Goal: Task Accomplishment & Management: Manage account settings

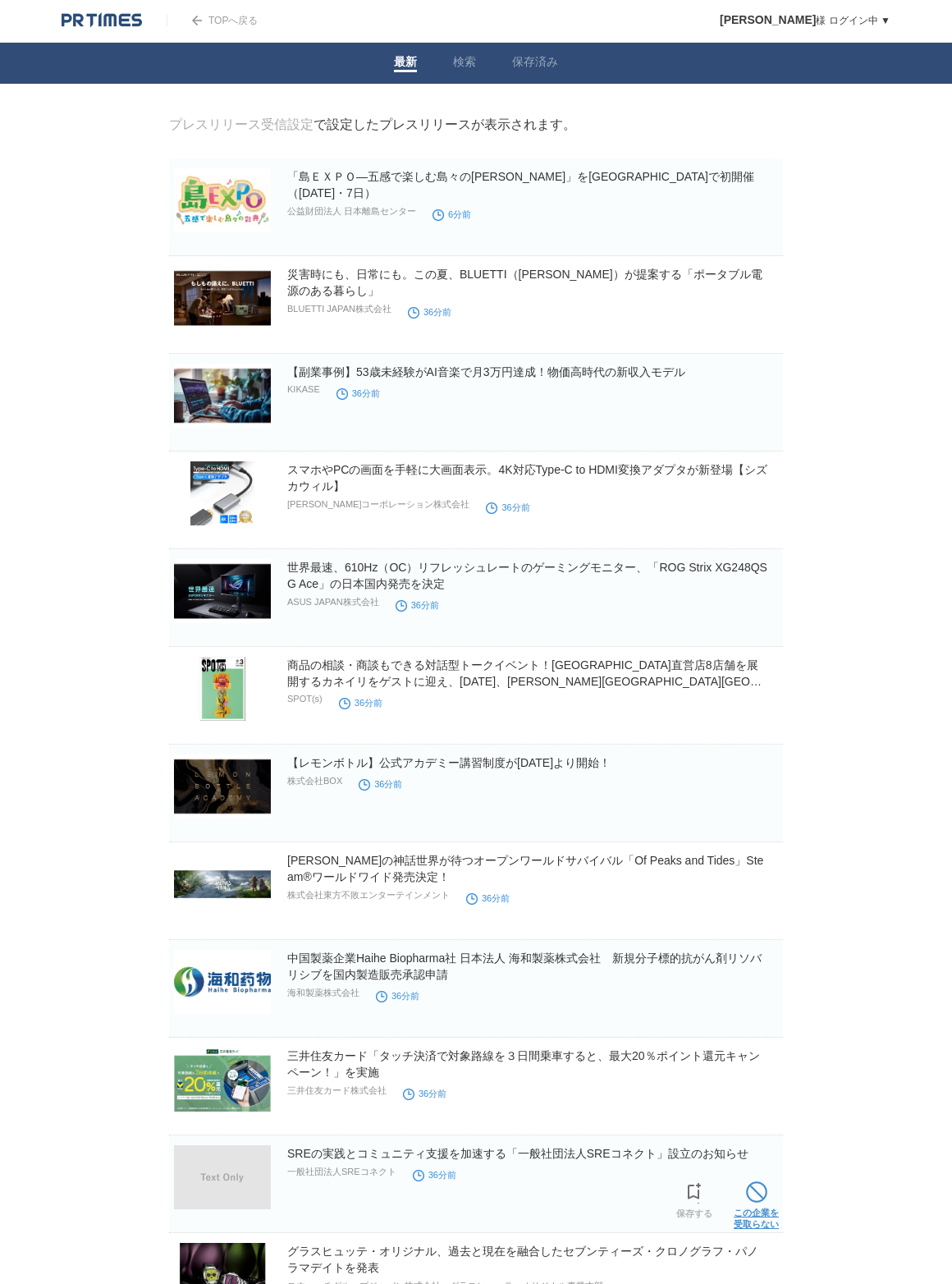
click at [754, 1190] on span at bounding box center [756, 1191] width 21 height 21
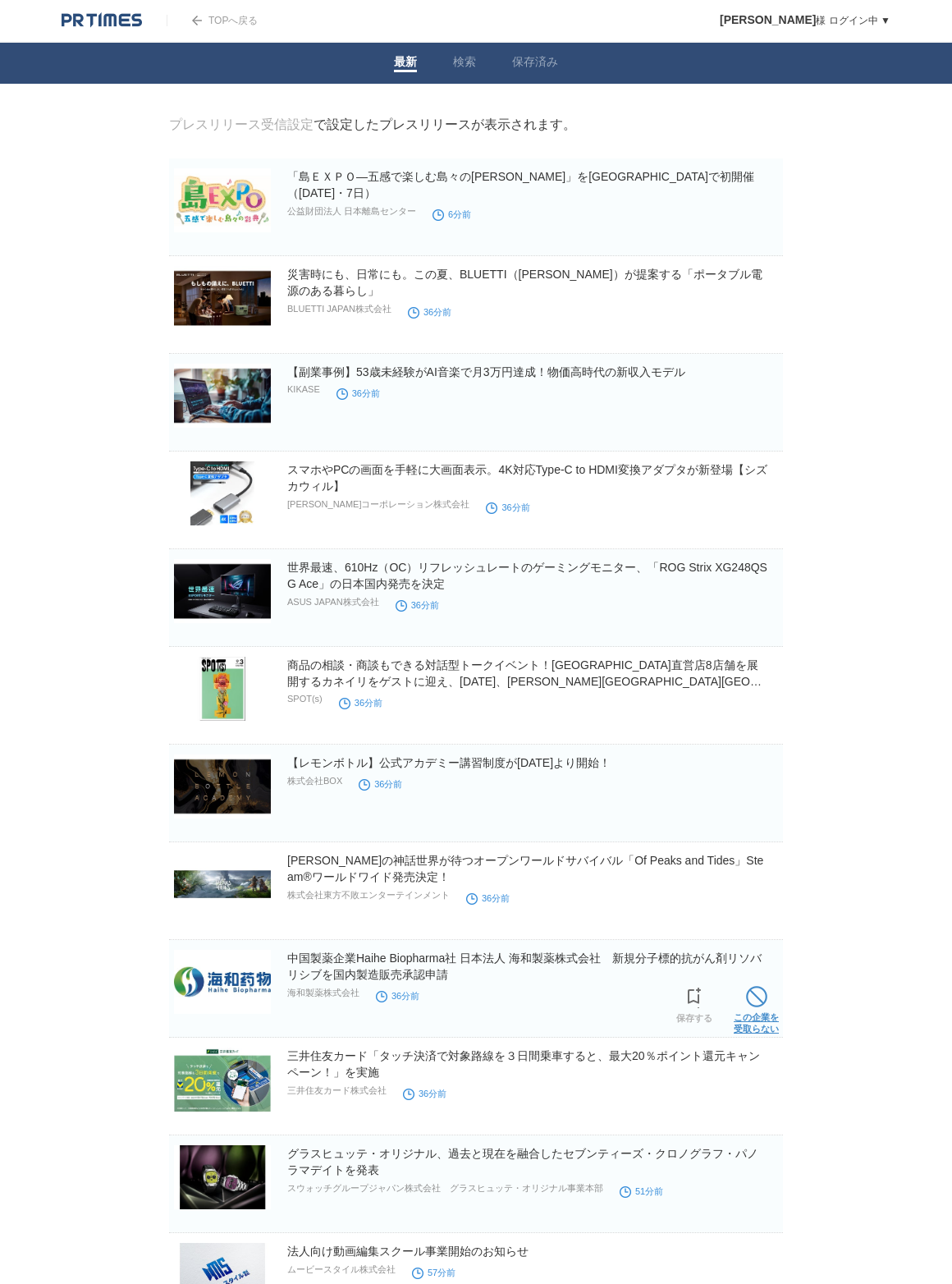
click at [751, 997] on span at bounding box center [756, 996] width 21 height 21
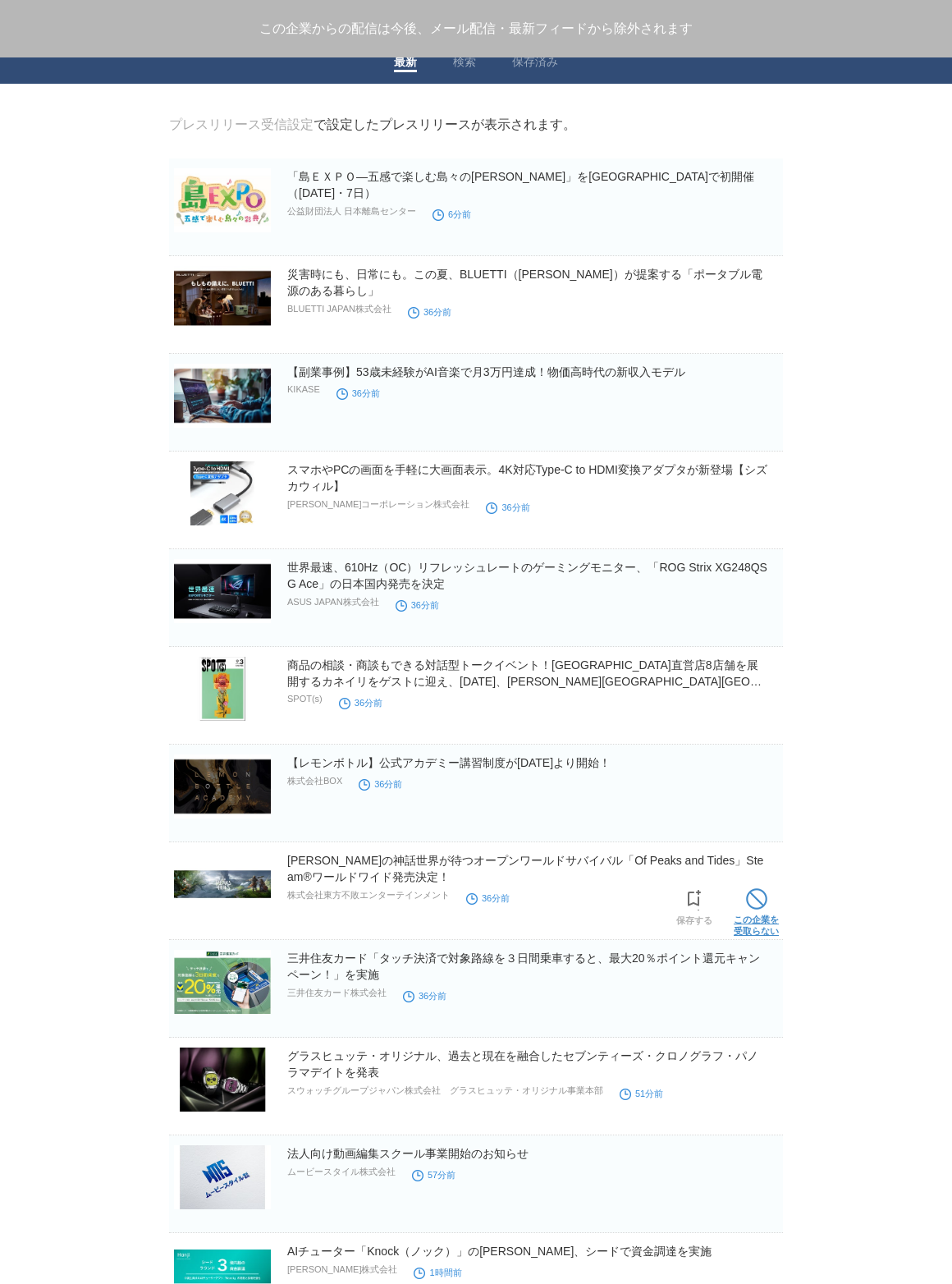
click at [756, 896] on span at bounding box center [756, 898] width 21 height 21
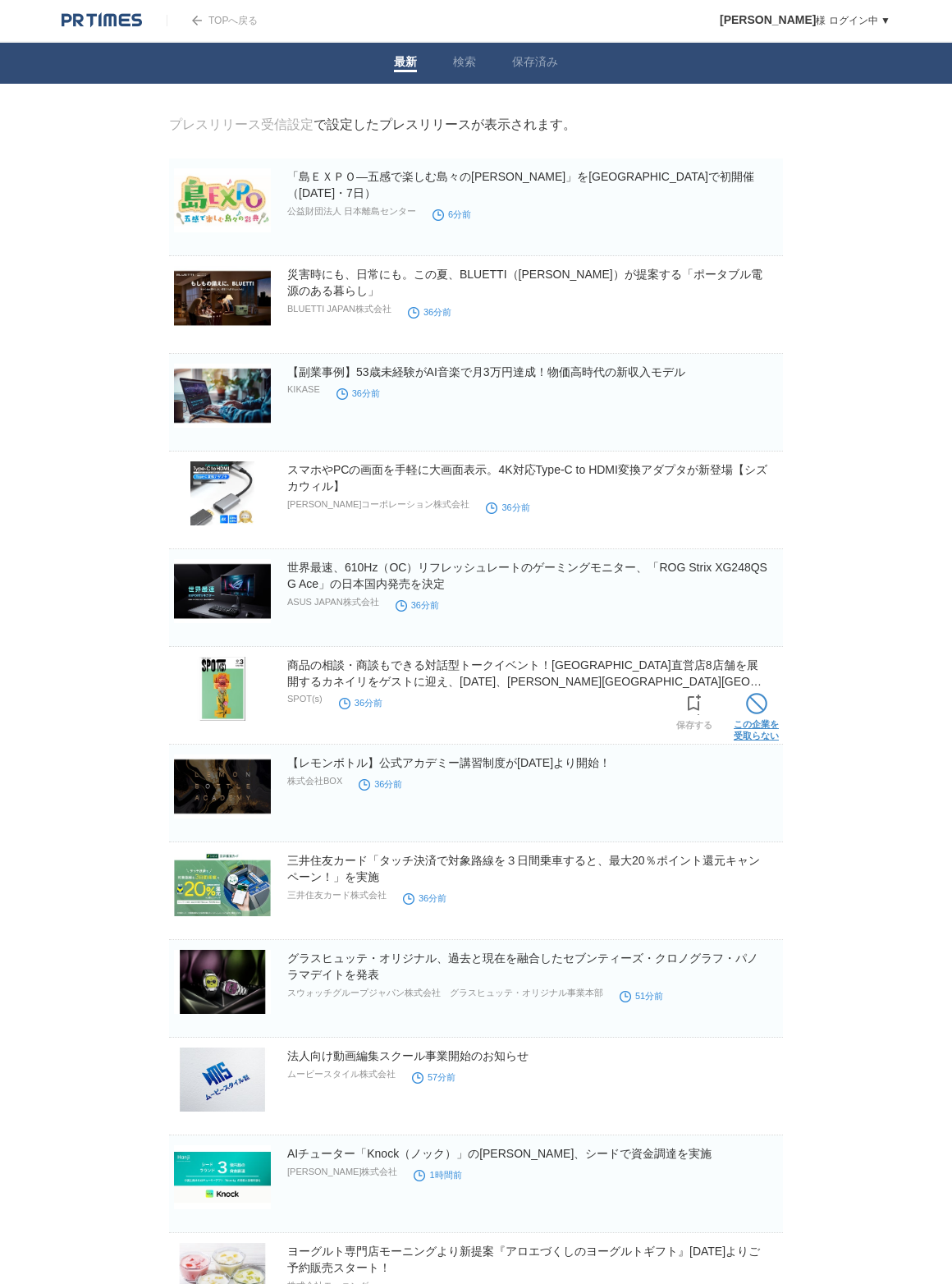
click at [760, 705] on span at bounding box center [756, 703] width 21 height 21
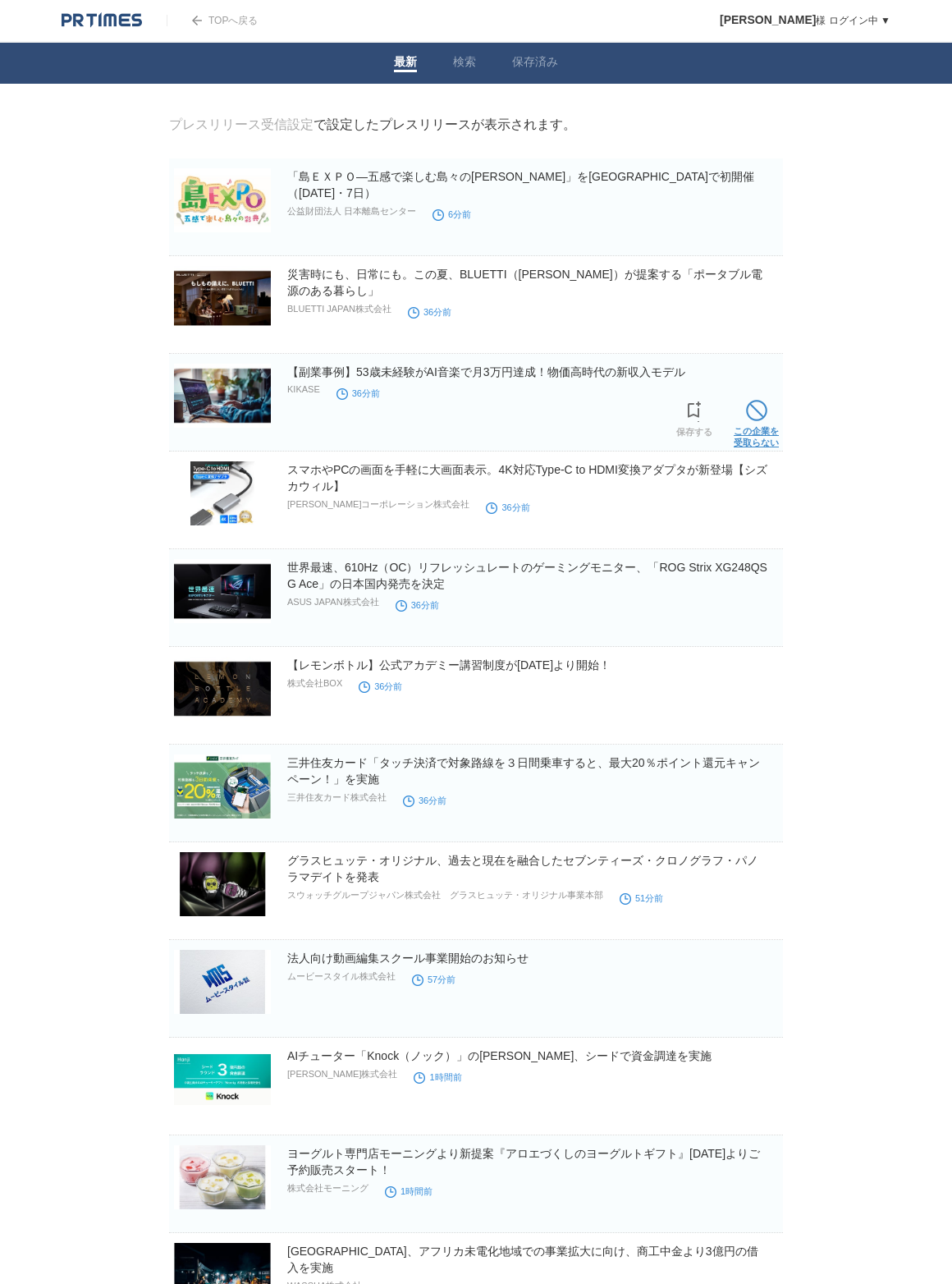
click at [759, 415] on span at bounding box center [756, 410] width 21 height 21
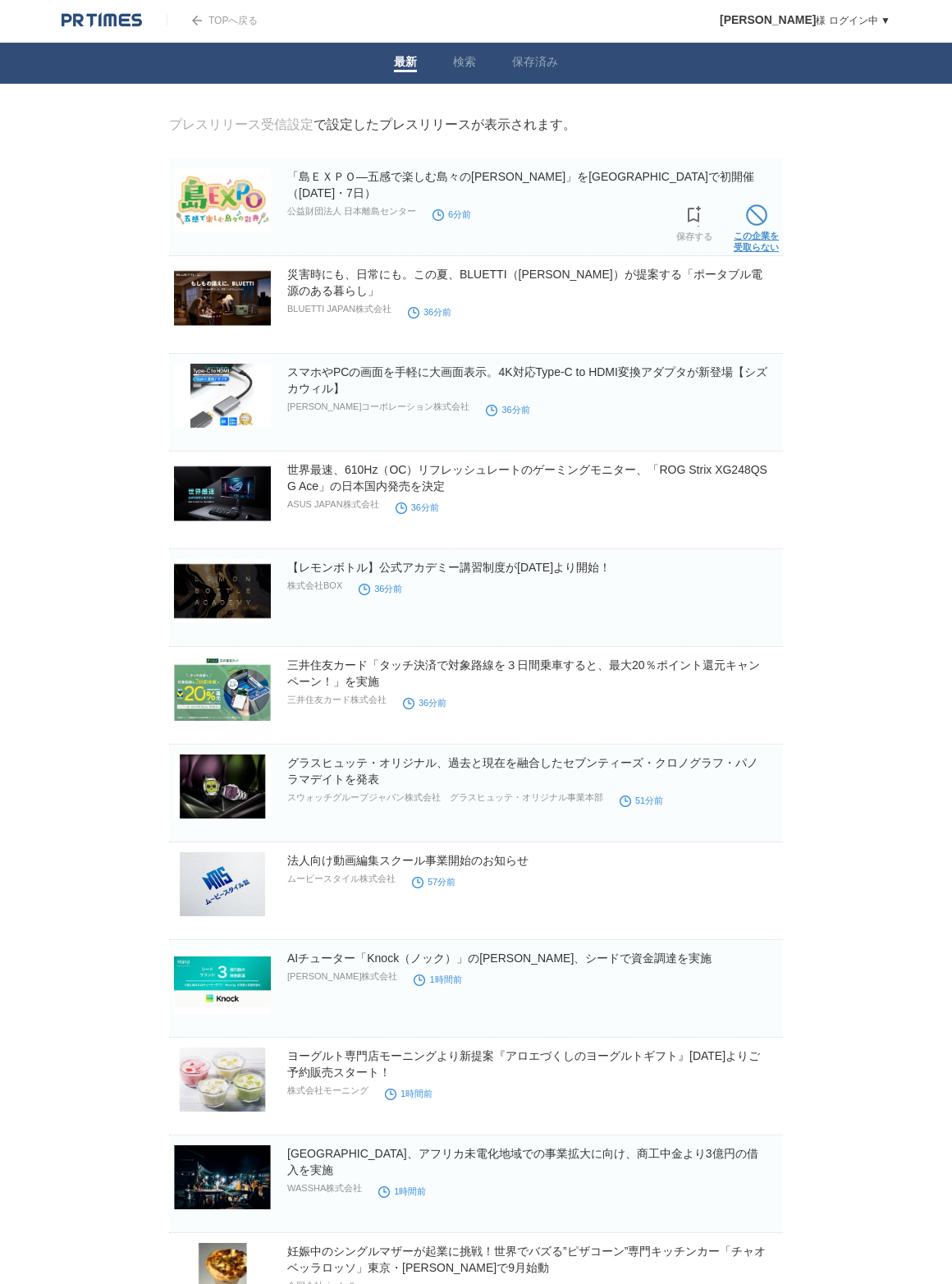
click at [766, 218] on span at bounding box center [756, 214] width 21 height 21
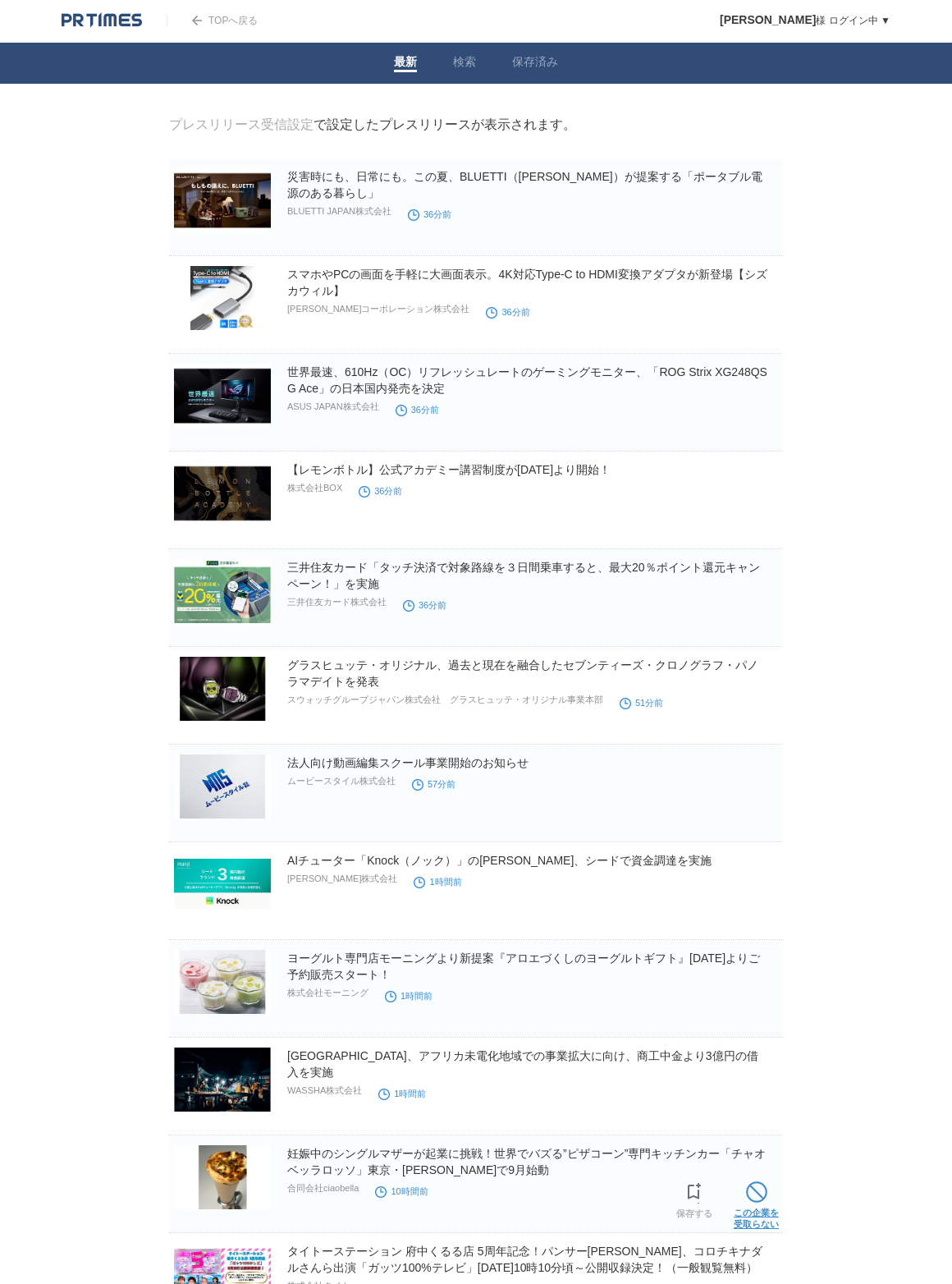
click at [743, 1197] on link "この企業を 受取らない" at bounding box center [756, 1202] width 45 height 52
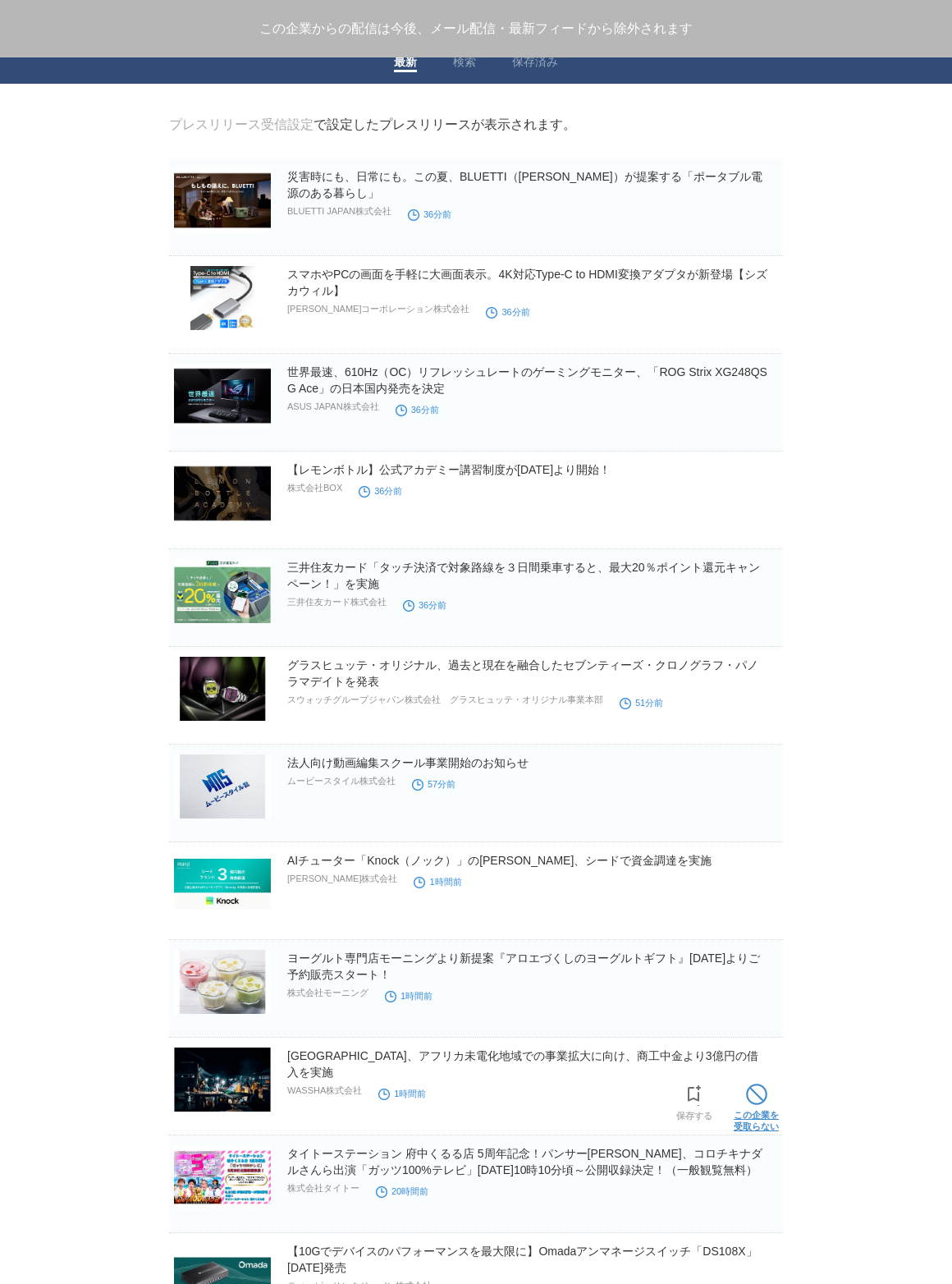
click at [749, 1100] on span at bounding box center [756, 1093] width 21 height 21
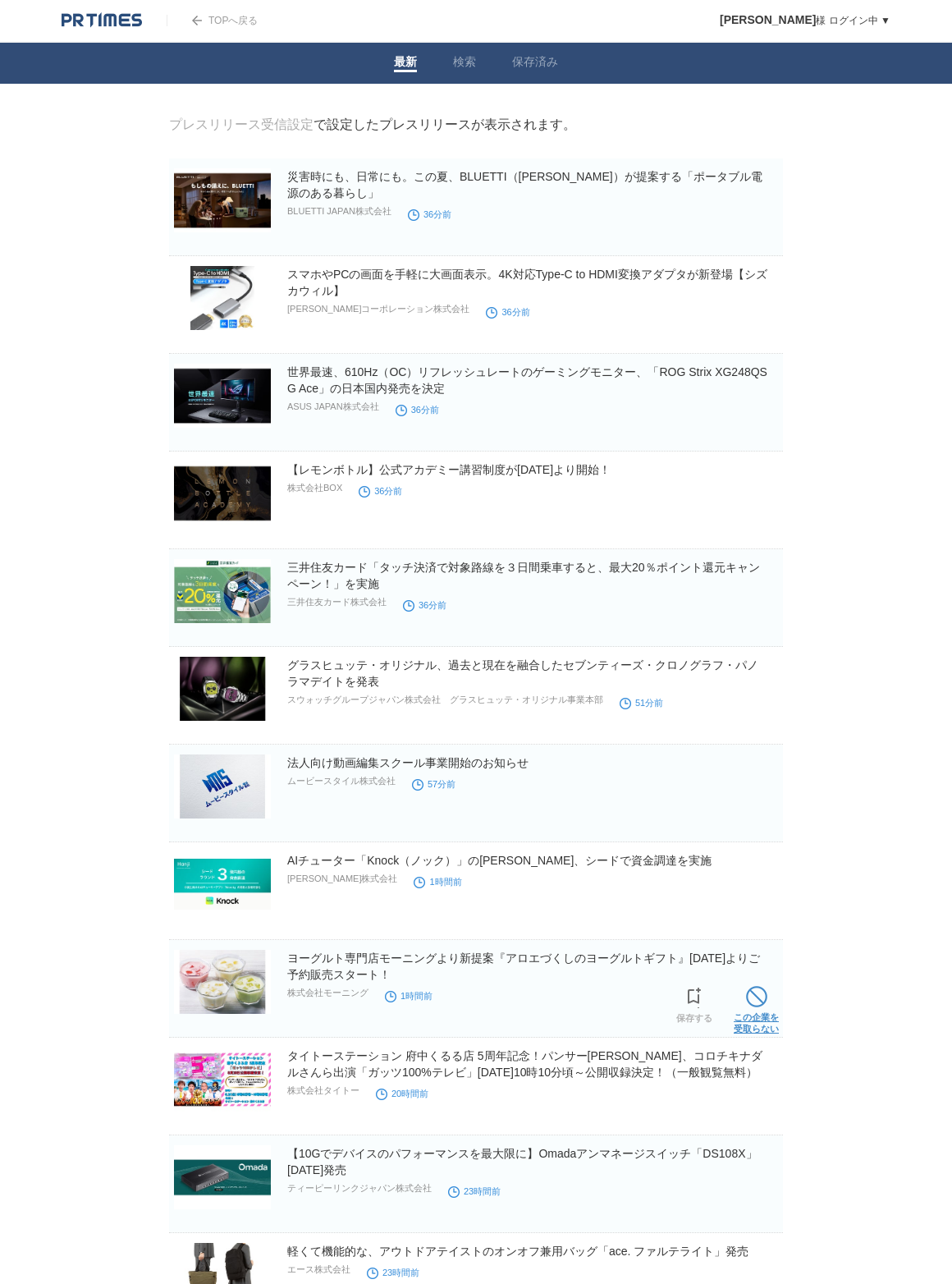
click at [742, 1010] on link "この企業を 受取らない" at bounding box center [756, 1007] width 45 height 52
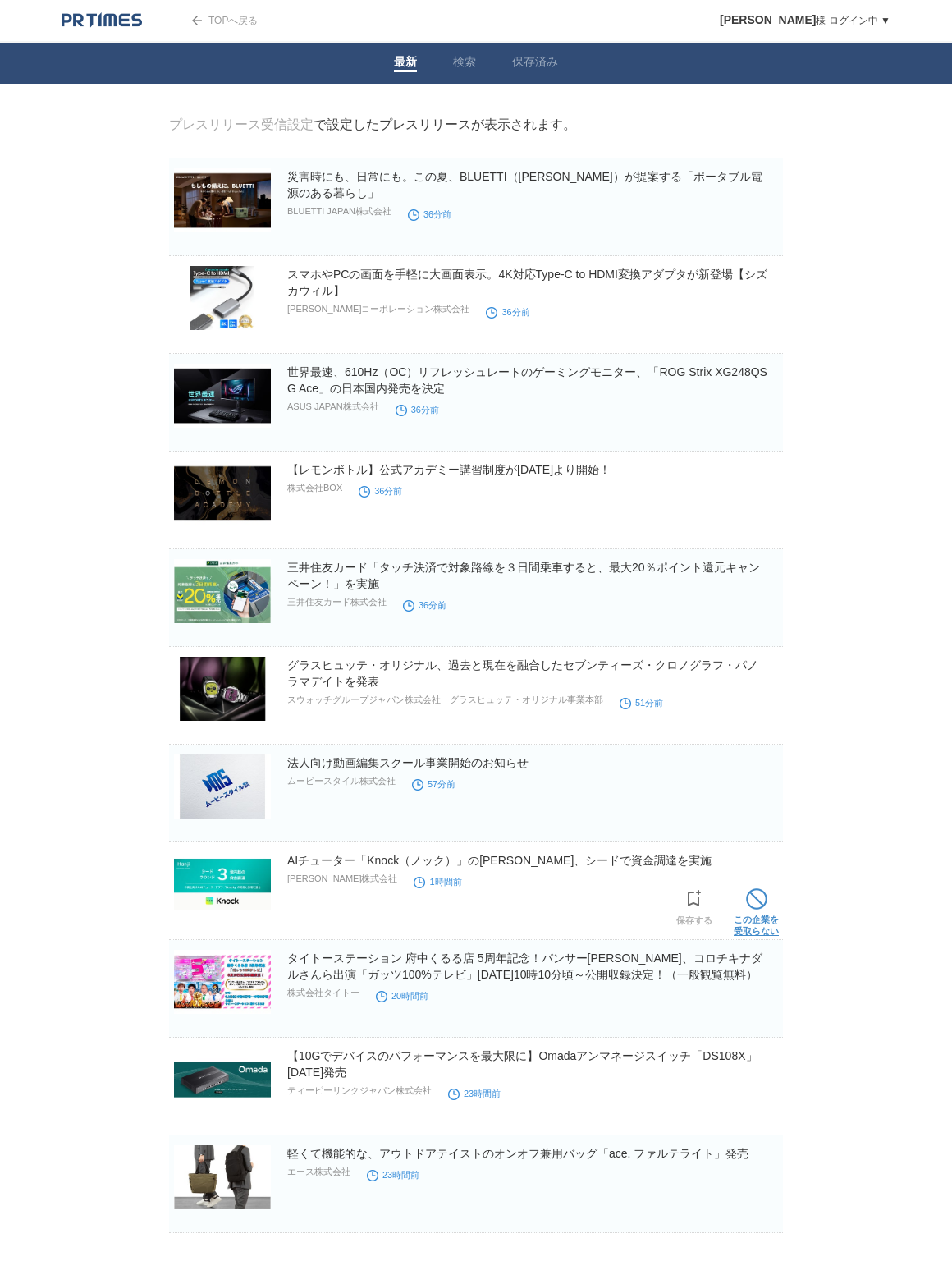
click at [744, 901] on link "この企業を 受取らない" at bounding box center [756, 910] width 45 height 52
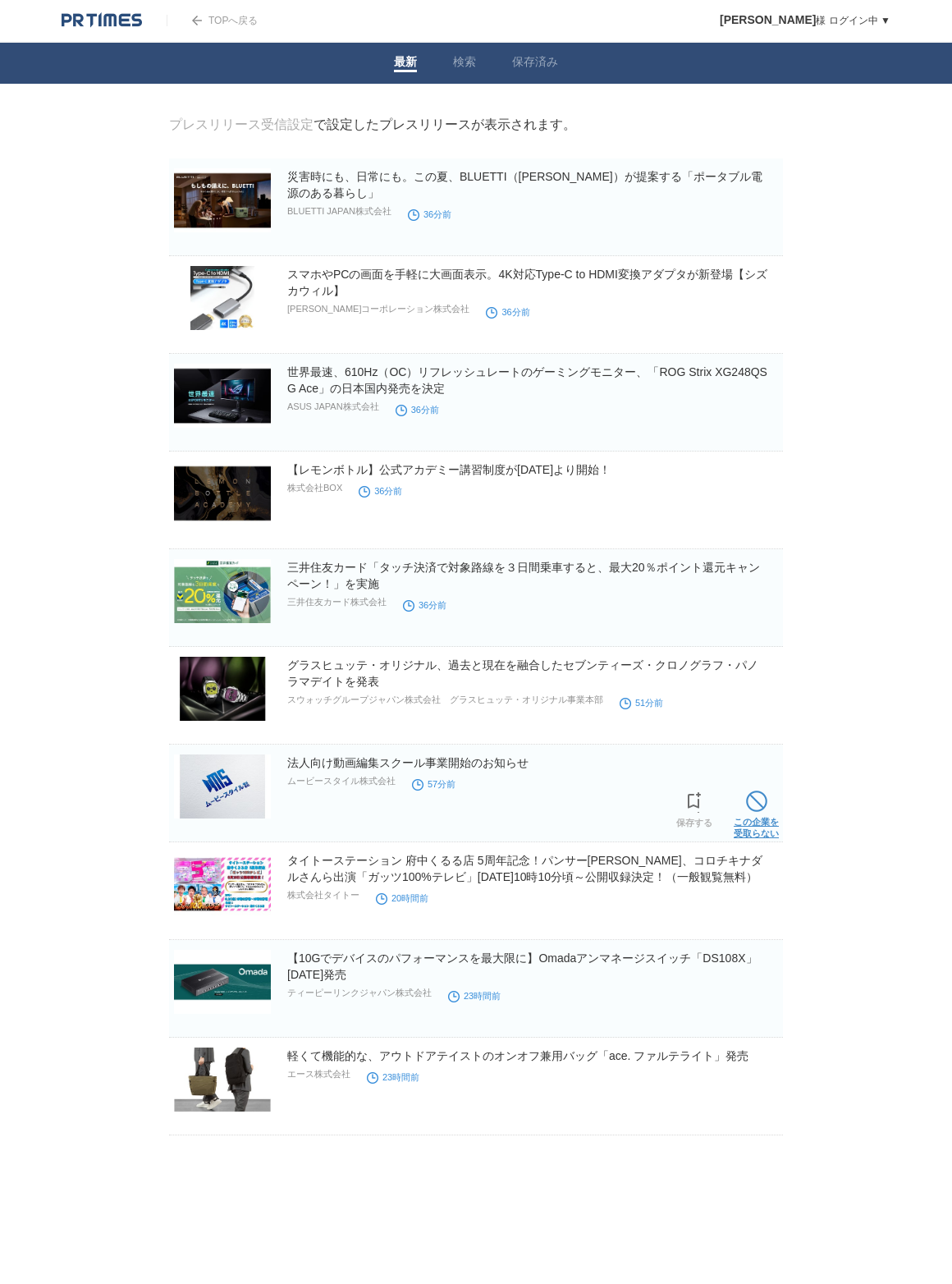
click at [750, 814] on link "この企業を 受取らない" at bounding box center [756, 812] width 45 height 52
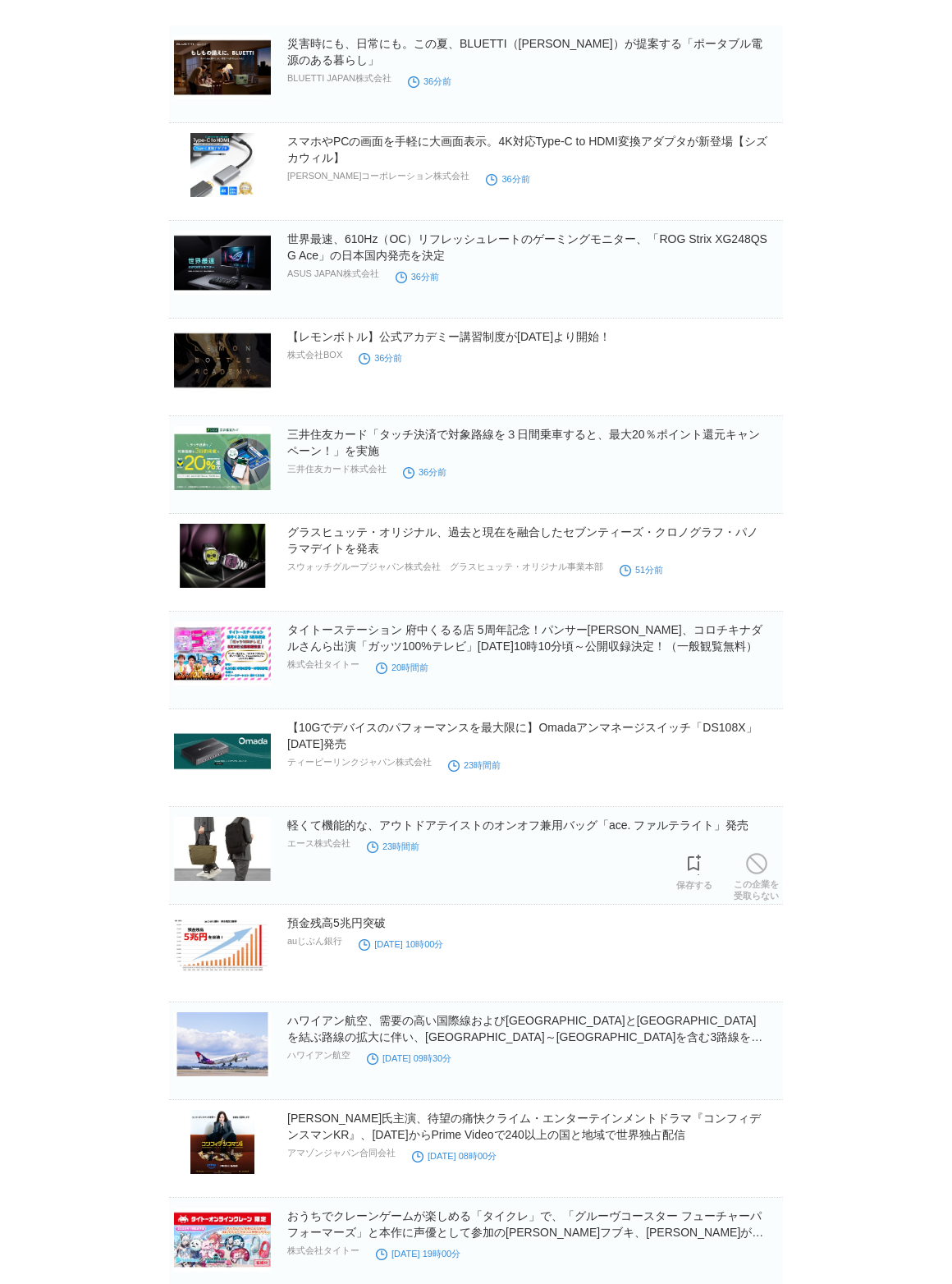
scroll to position [136, 0]
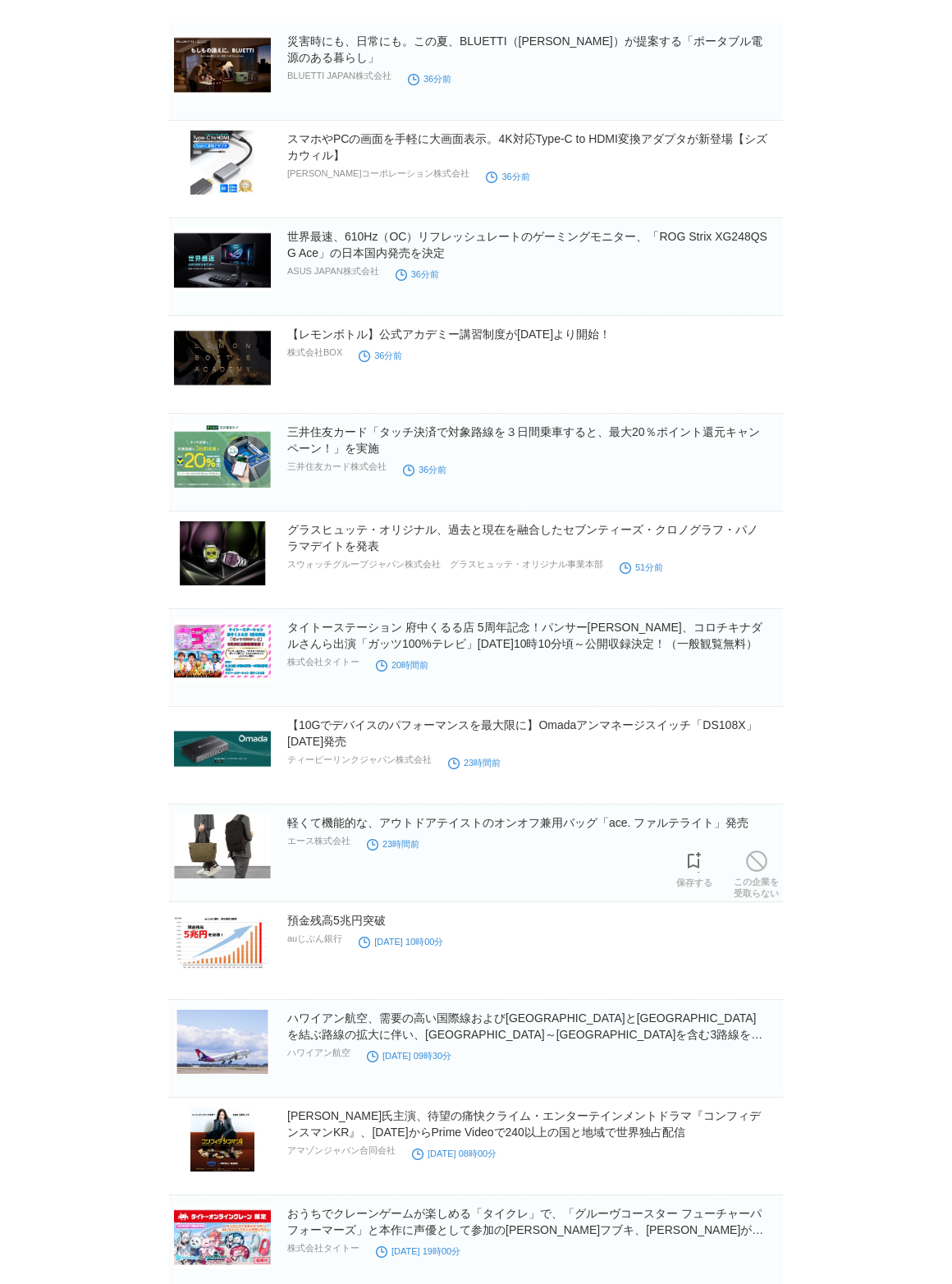
drag, startPoint x: 750, startPoint y: 1065, endPoint x: 634, endPoint y: 897, distance: 204.2
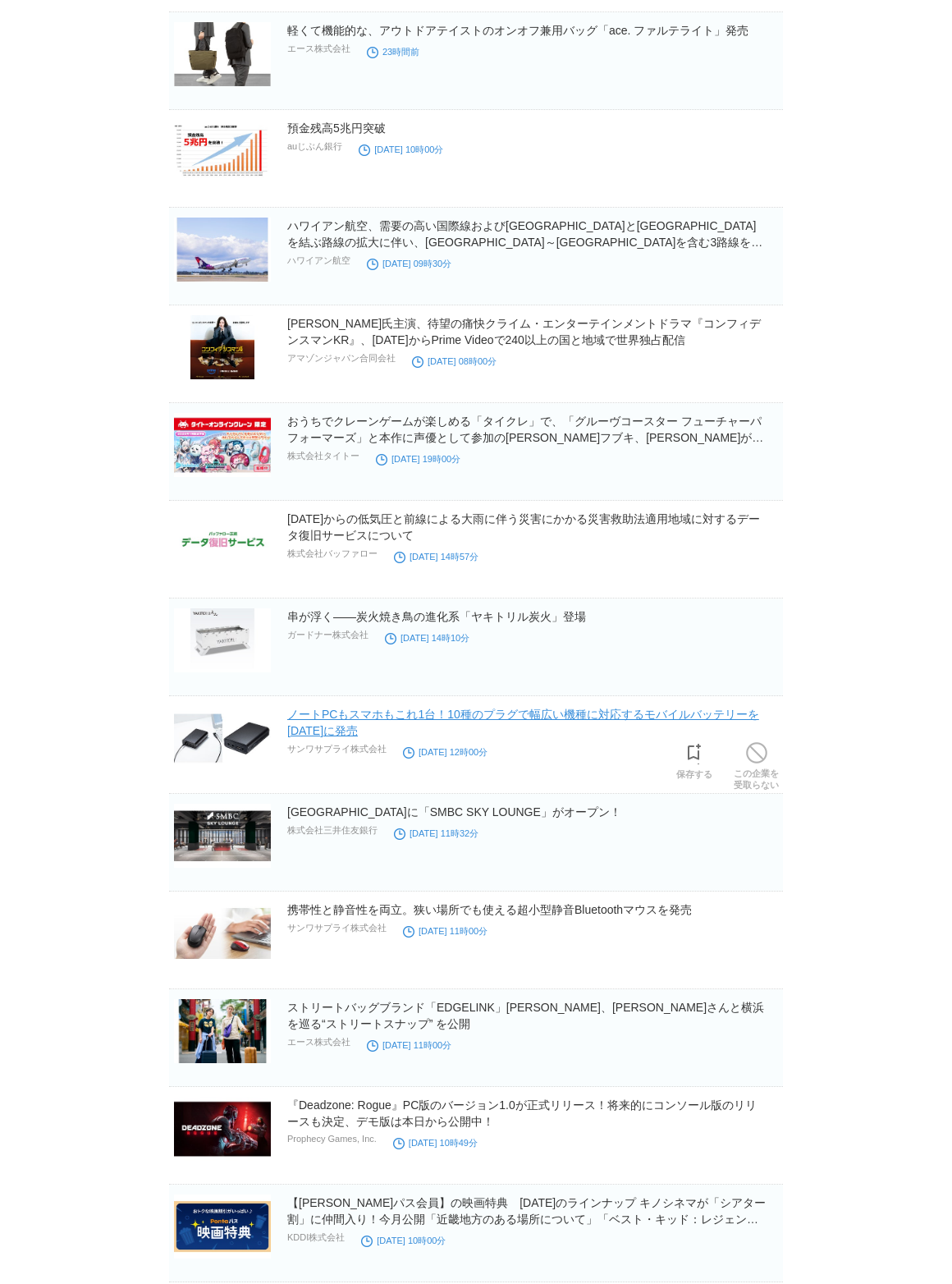
scroll to position [932, 0]
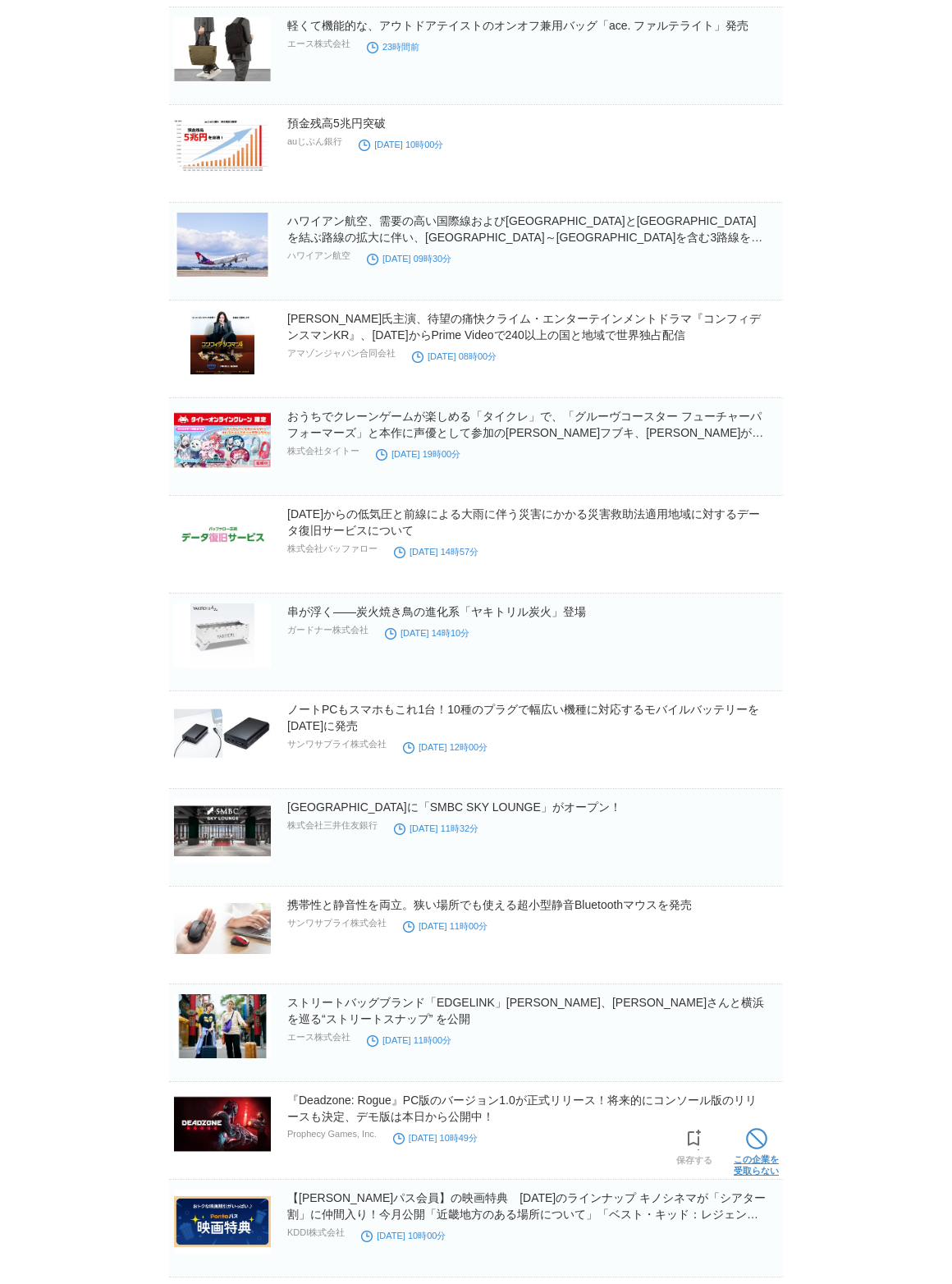
click at [750, 1148] on span at bounding box center [756, 1138] width 21 height 21
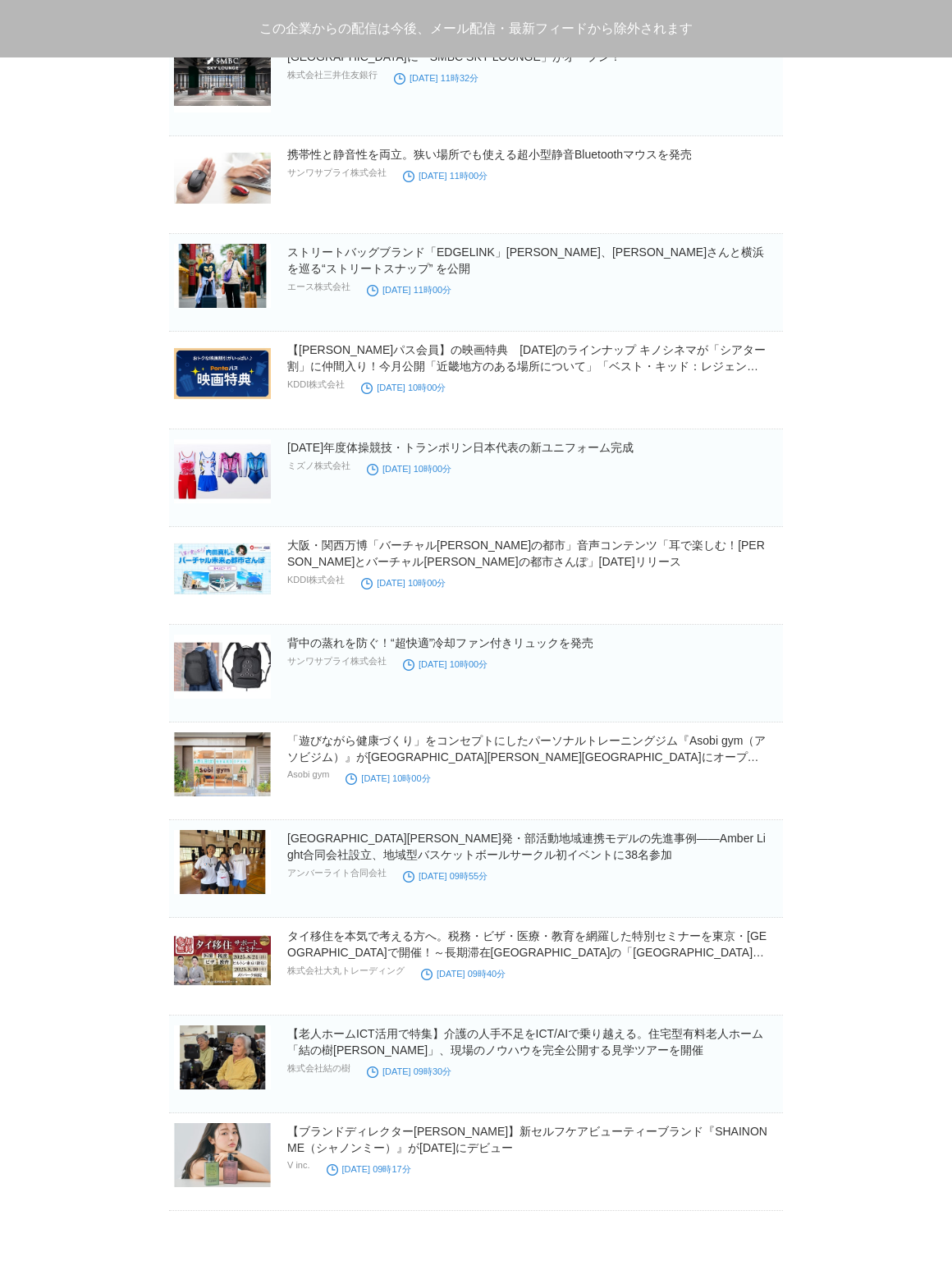
scroll to position [1694, 0]
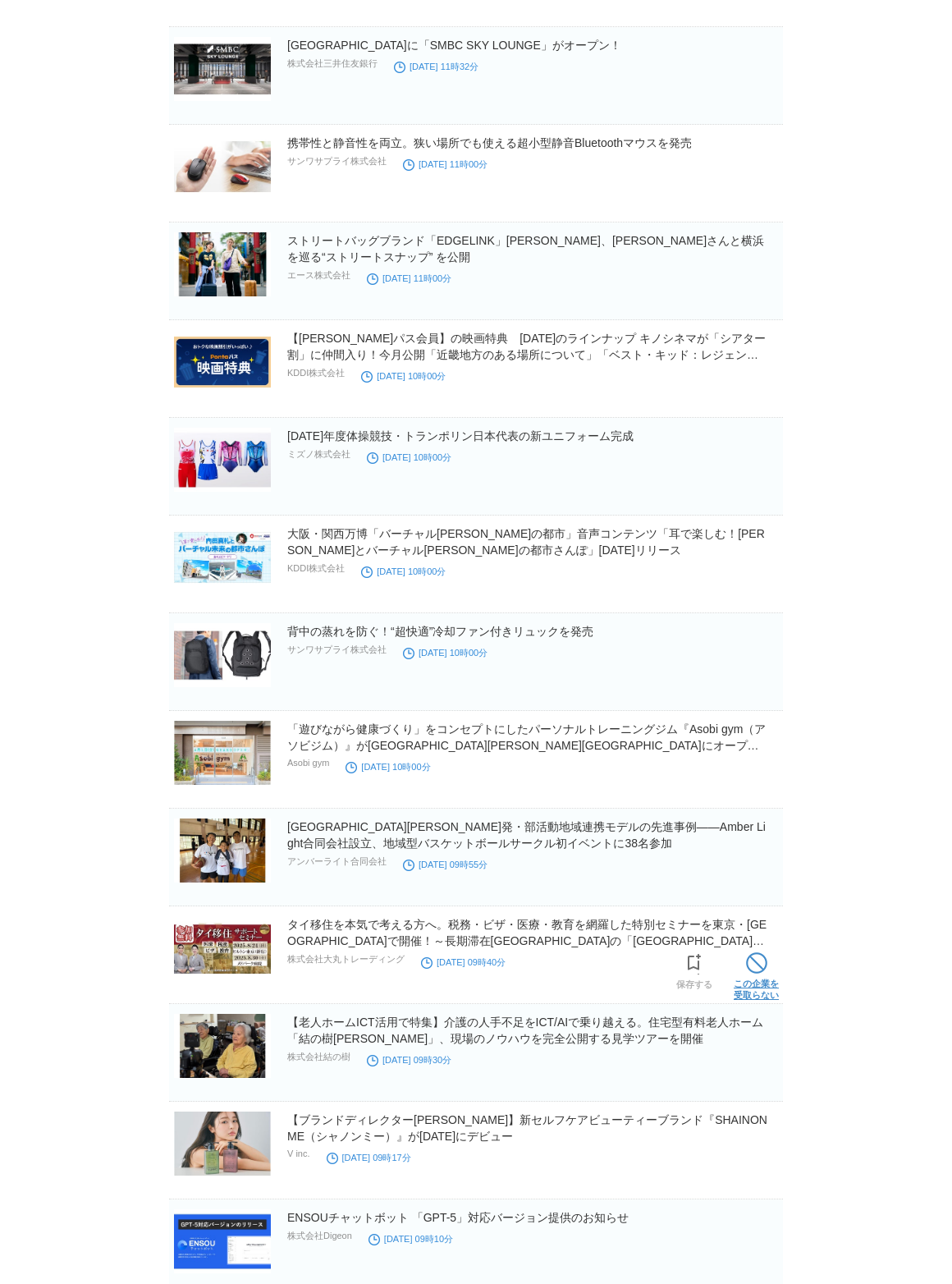
click at [761, 977] on link "この企業を 受取らない" at bounding box center [756, 973] width 45 height 52
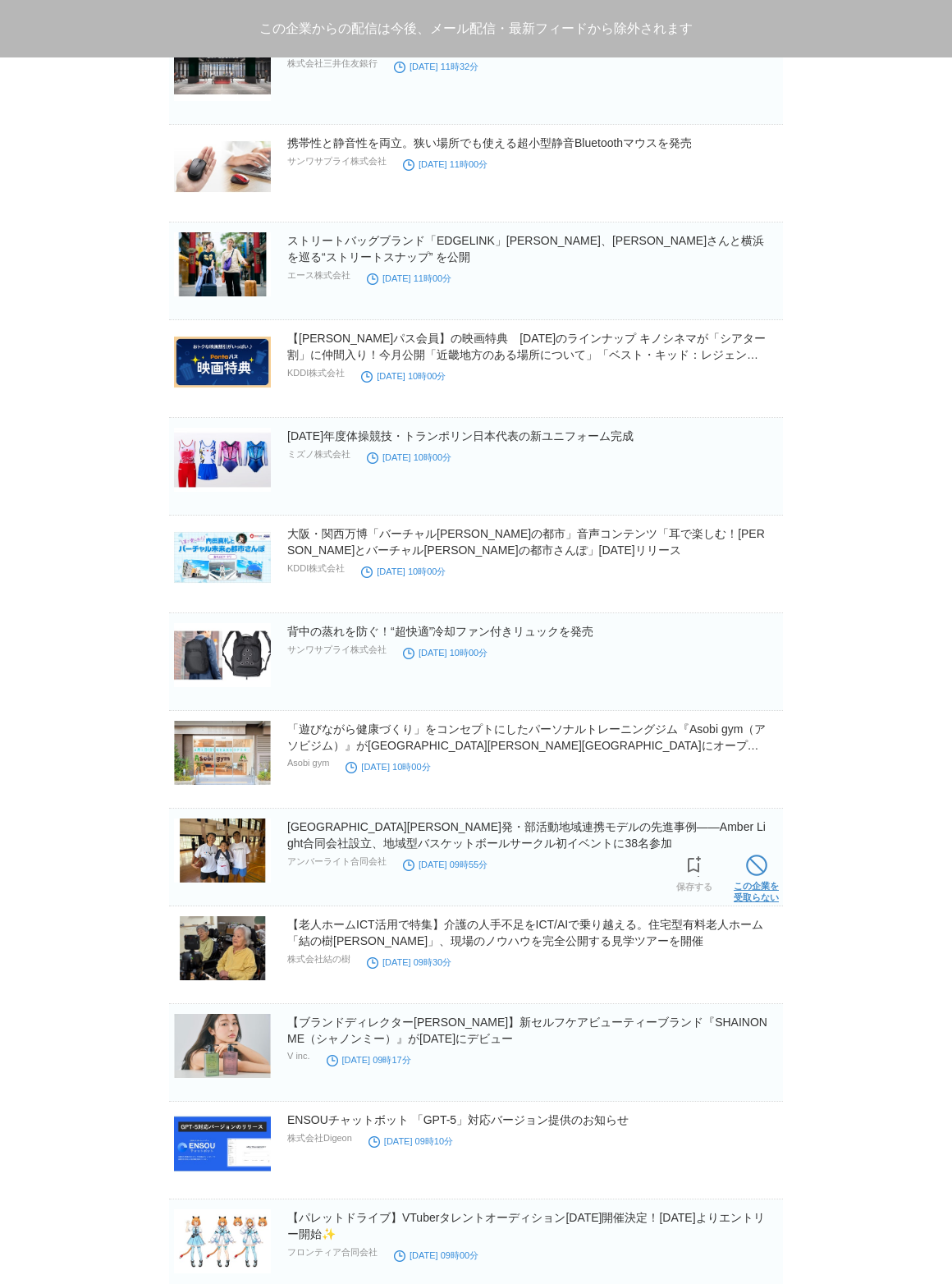
click at [756, 879] on link "この企業を 受取らない" at bounding box center [756, 876] width 45 height 52
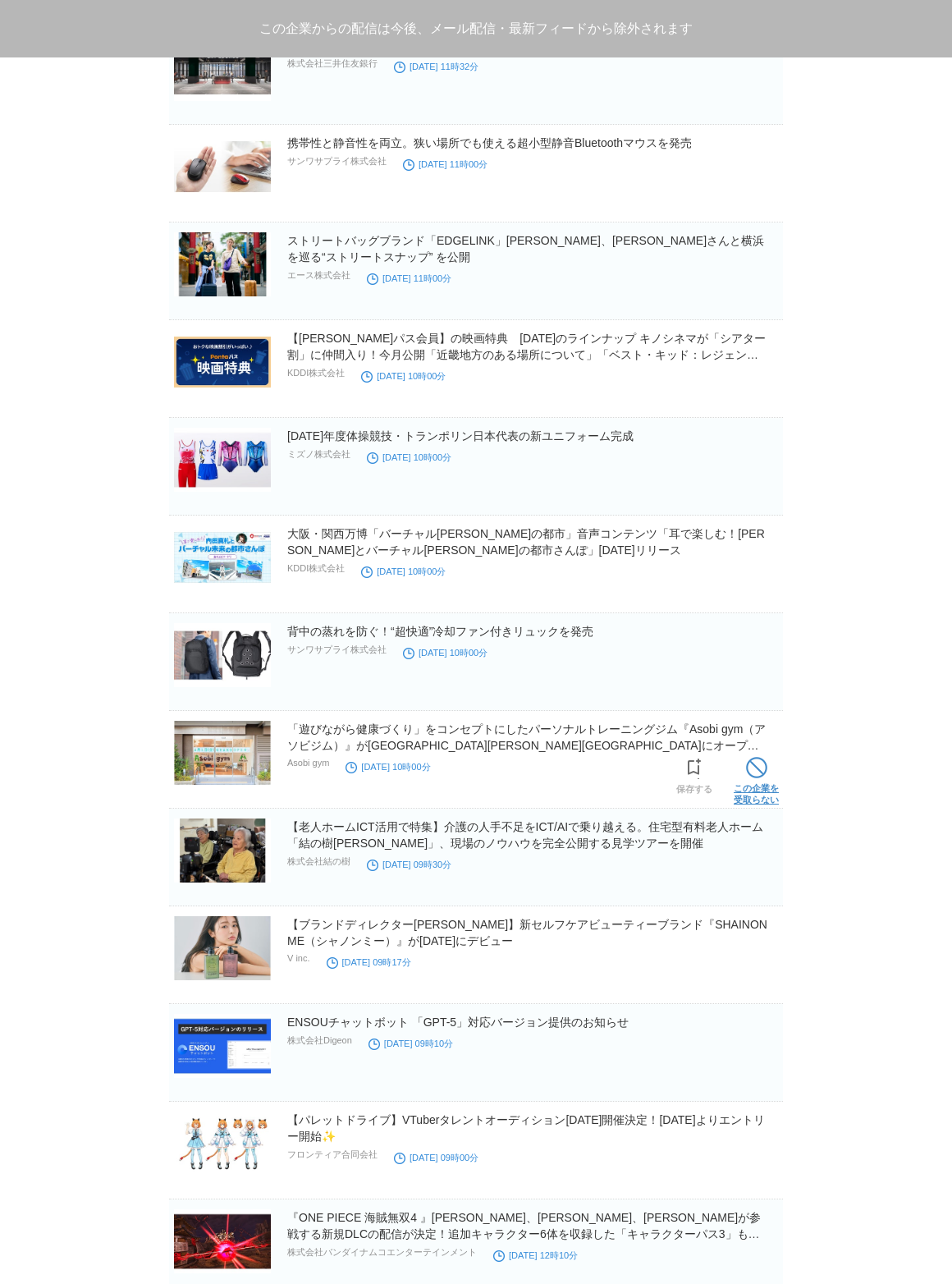
click at [756, 778] on span at bounding box center [756, 767] width 21 height 21
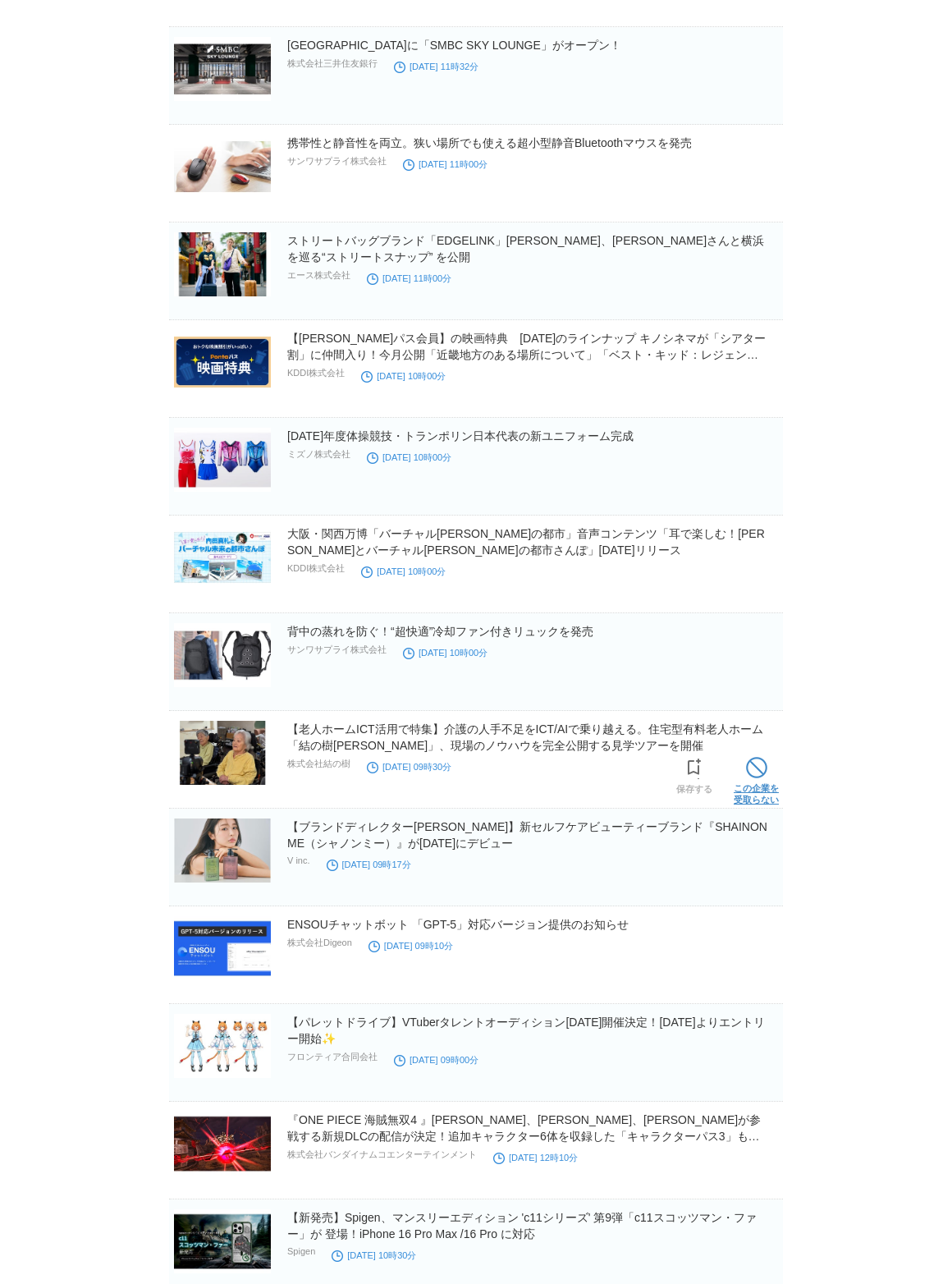
click at [758, 775] on span at bounding box center [756, 767] width 21 height 21
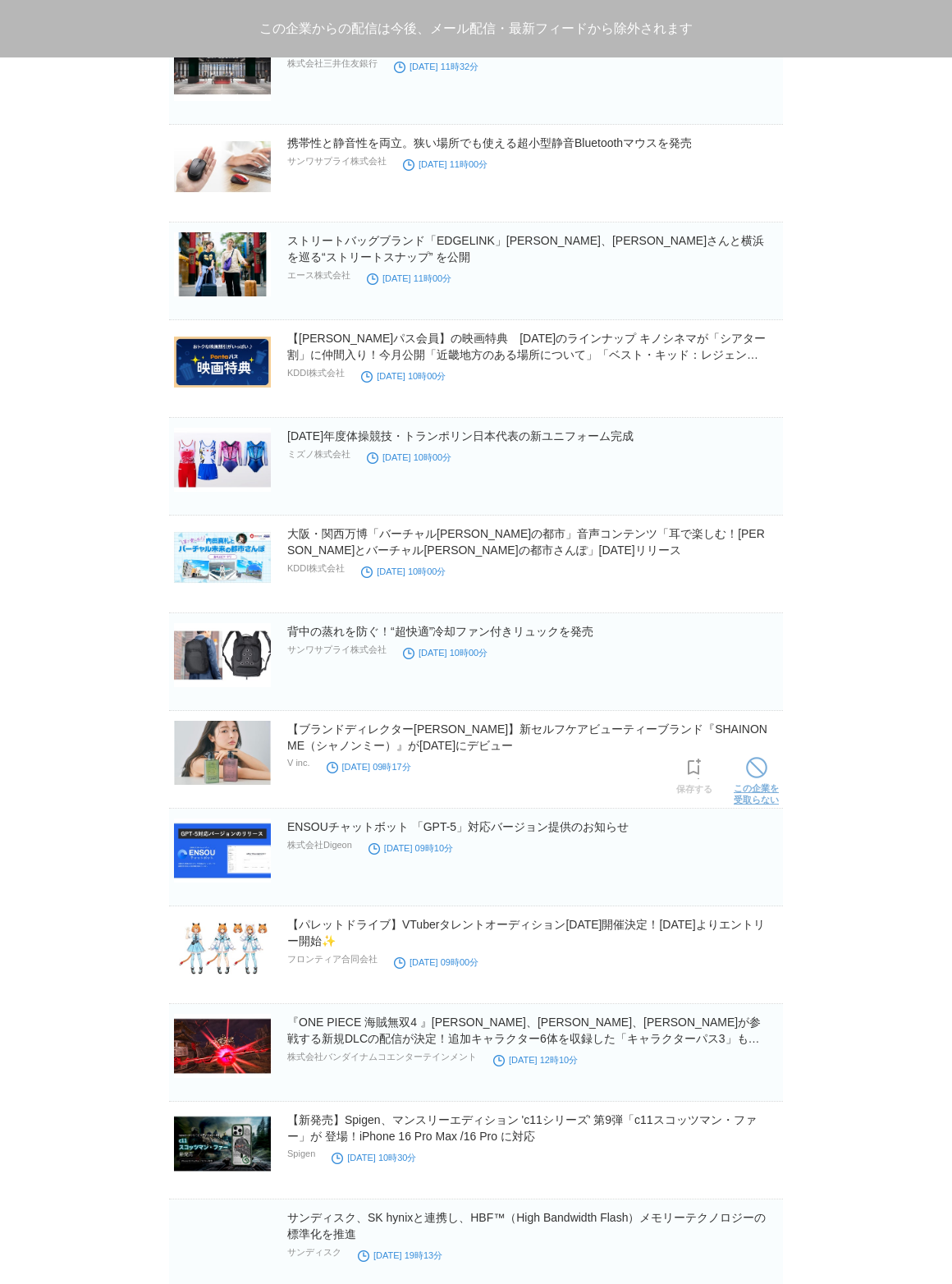
click at [757, 776] on span at bounding box center [756, 767] width 21 height 21
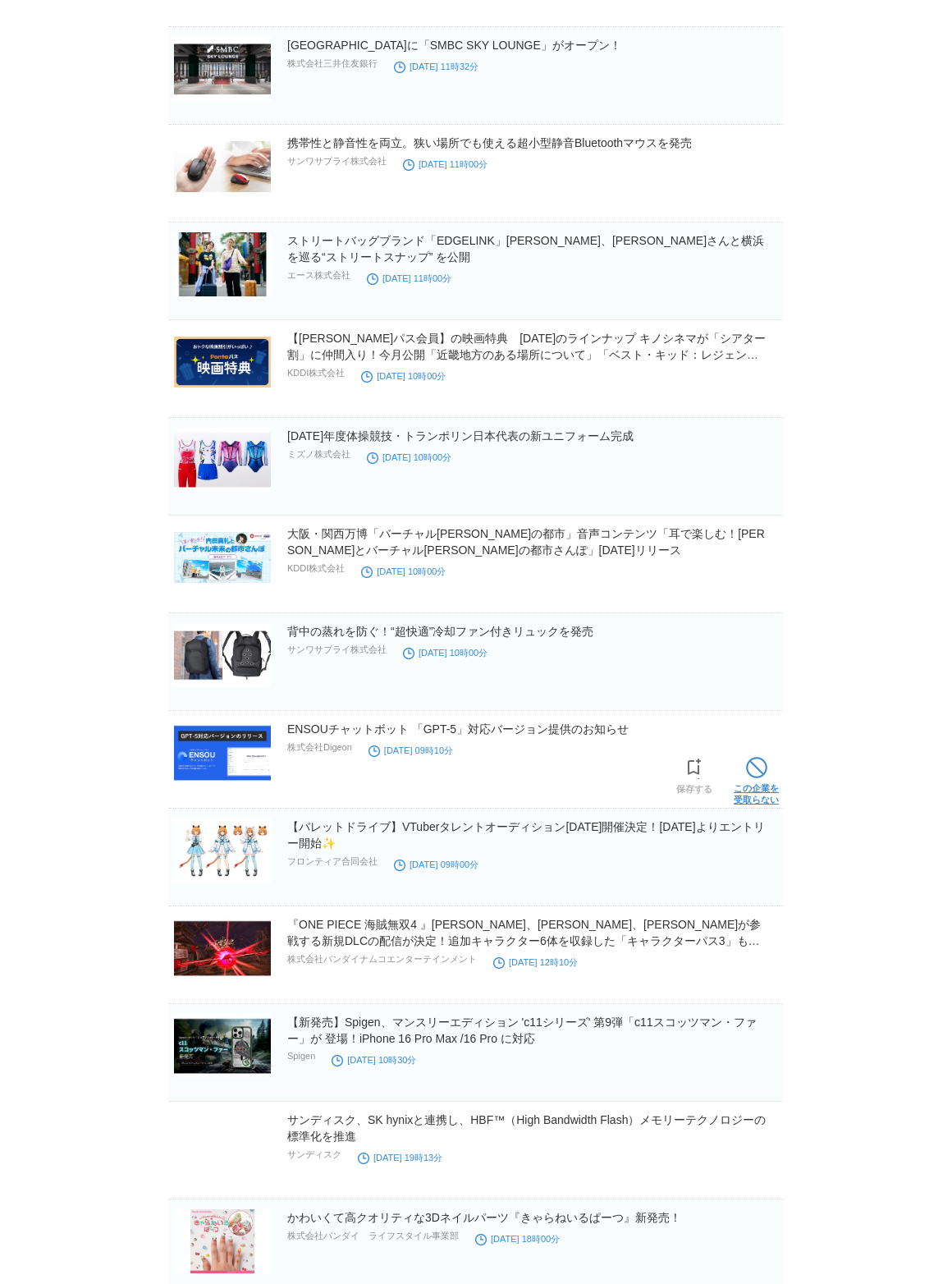
click at [759, 776] on span at bounding box center [756, 767] width 21 height 21
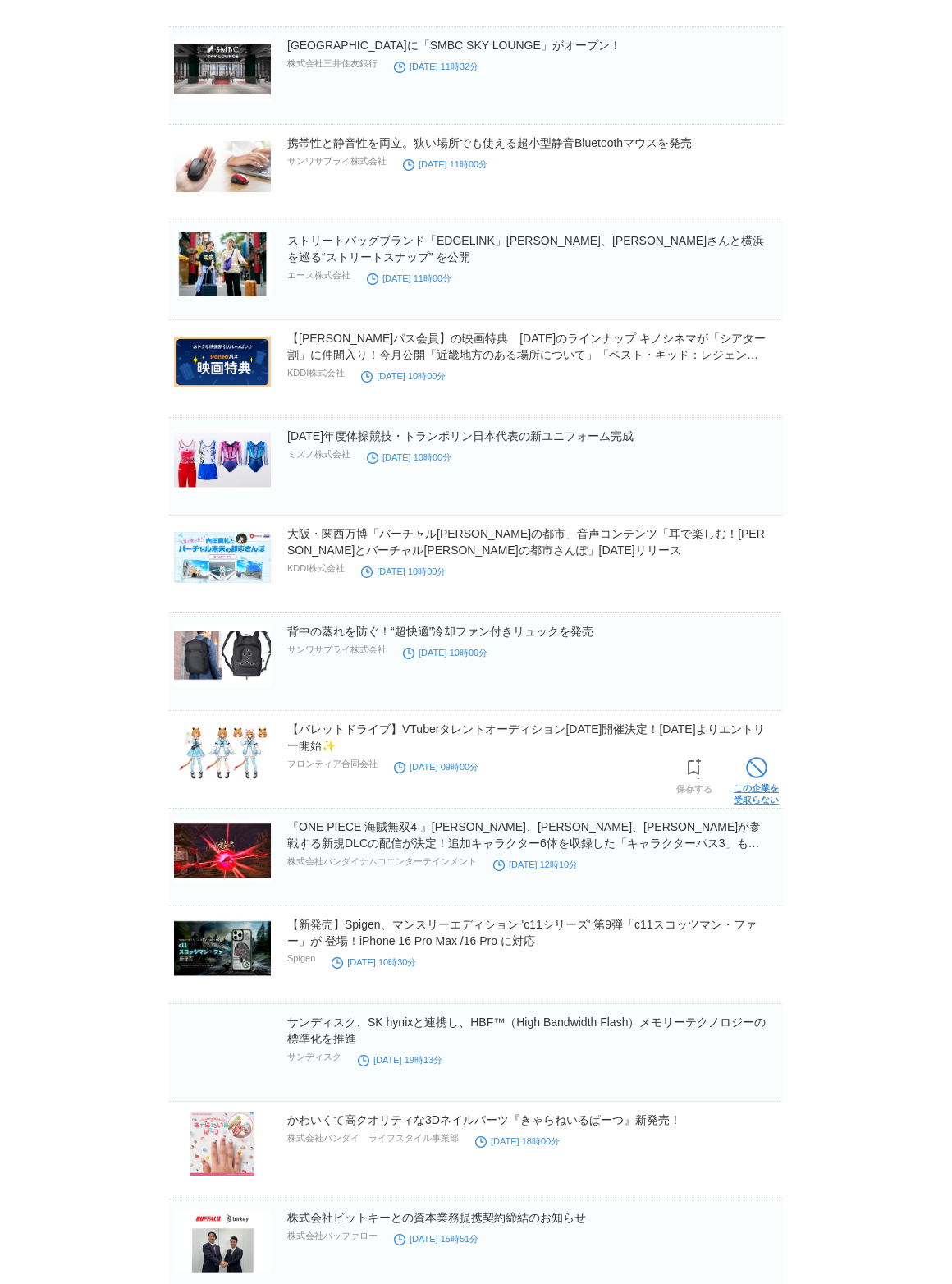
click at [758, 774] on span at bounding box center [756, 767] width 21 height 21
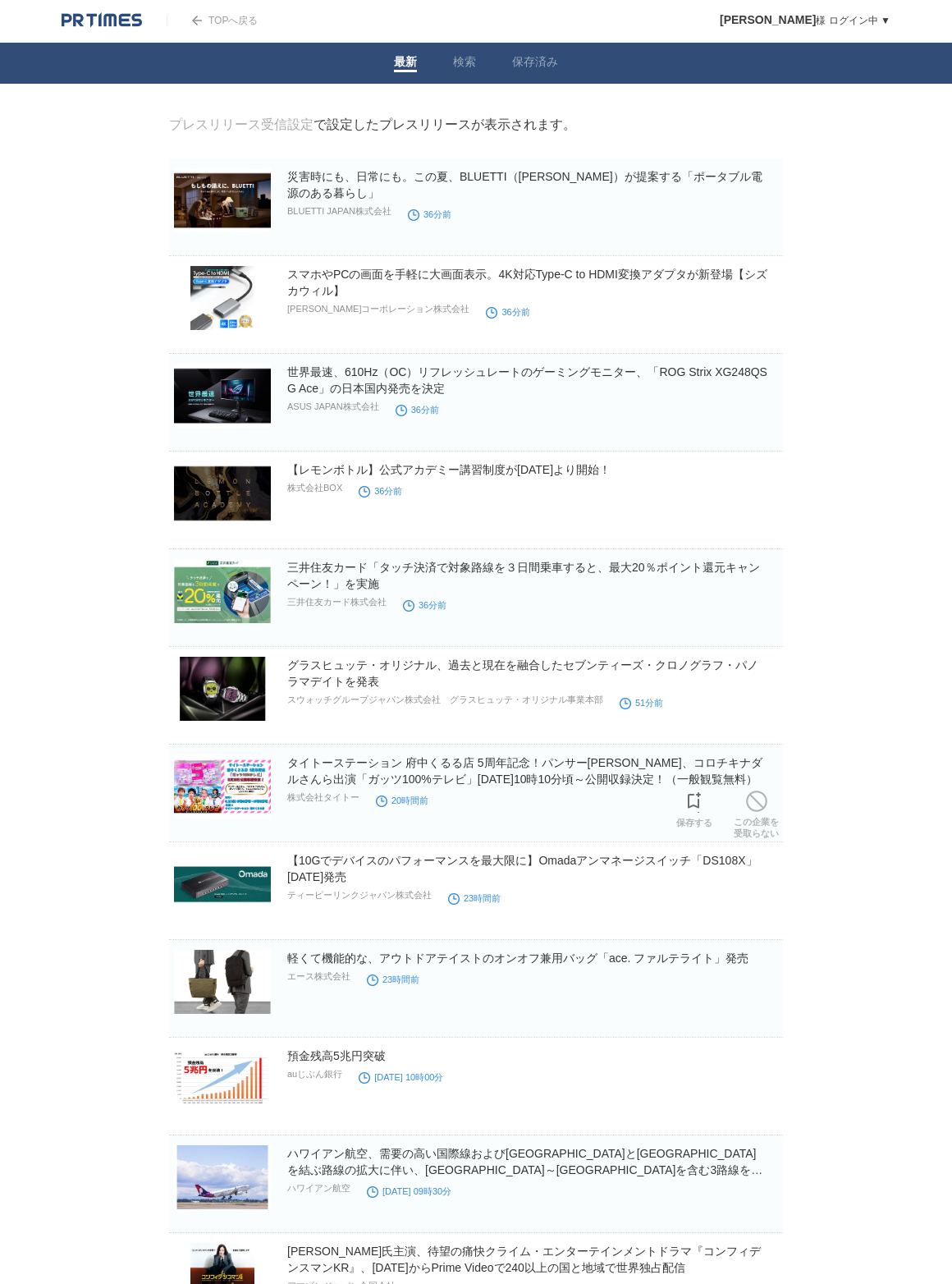
scroll to position [0, 0]
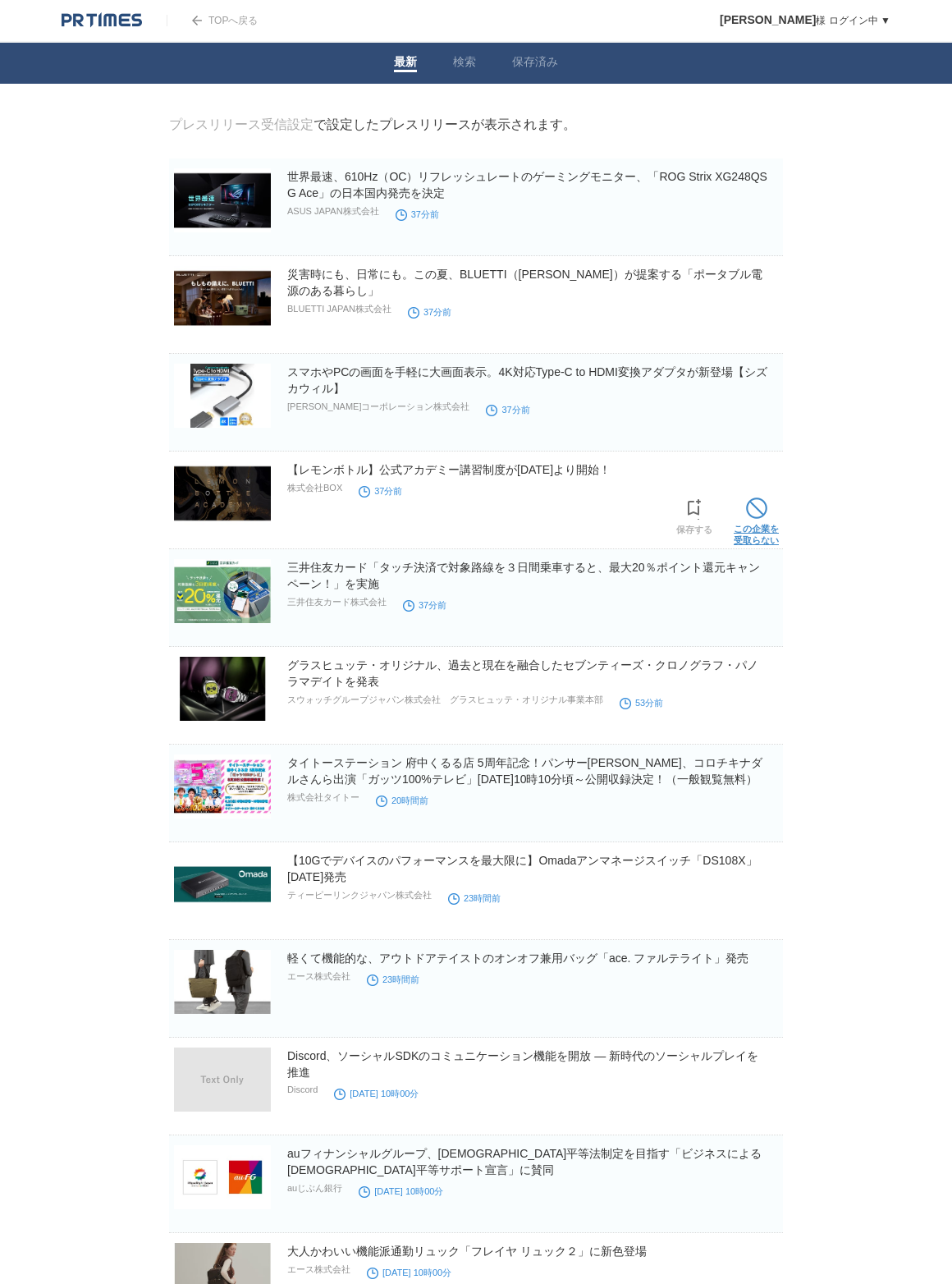
click at [752, 506] on span at bounding box center [756, 508] width 21 height 21
